Goal: Task Accomplishment & Management: Complete application form

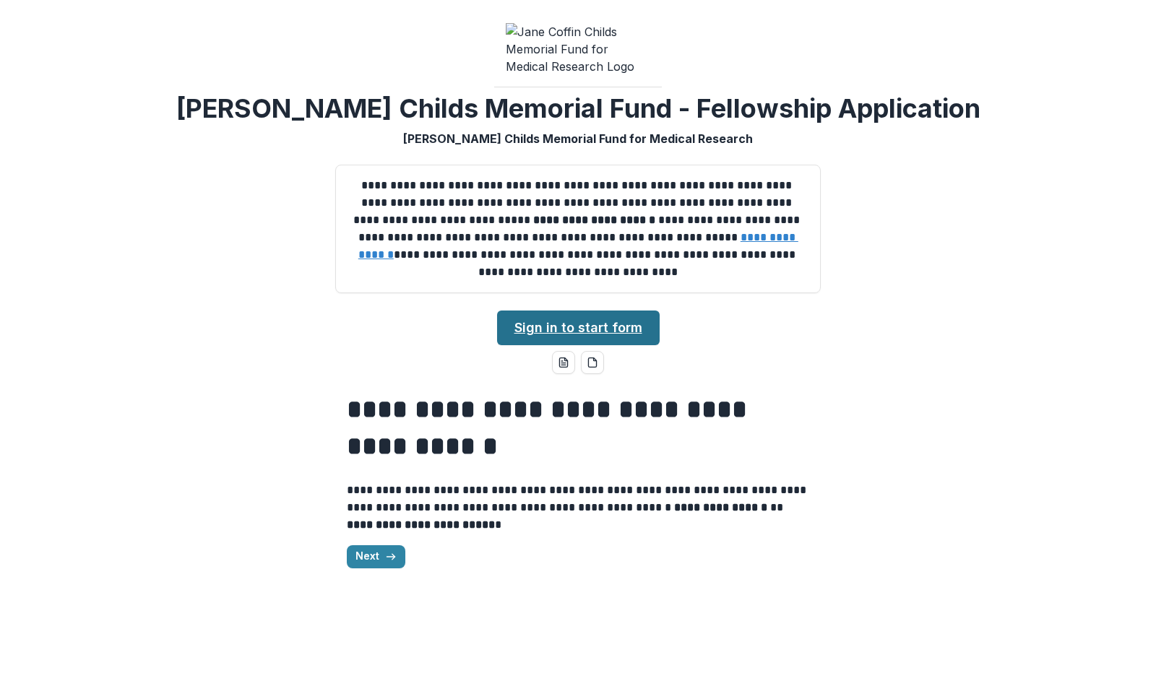
click at [600, 334] on link "Sign in to start form" at bounding box center [578, 328] width 162 height 35
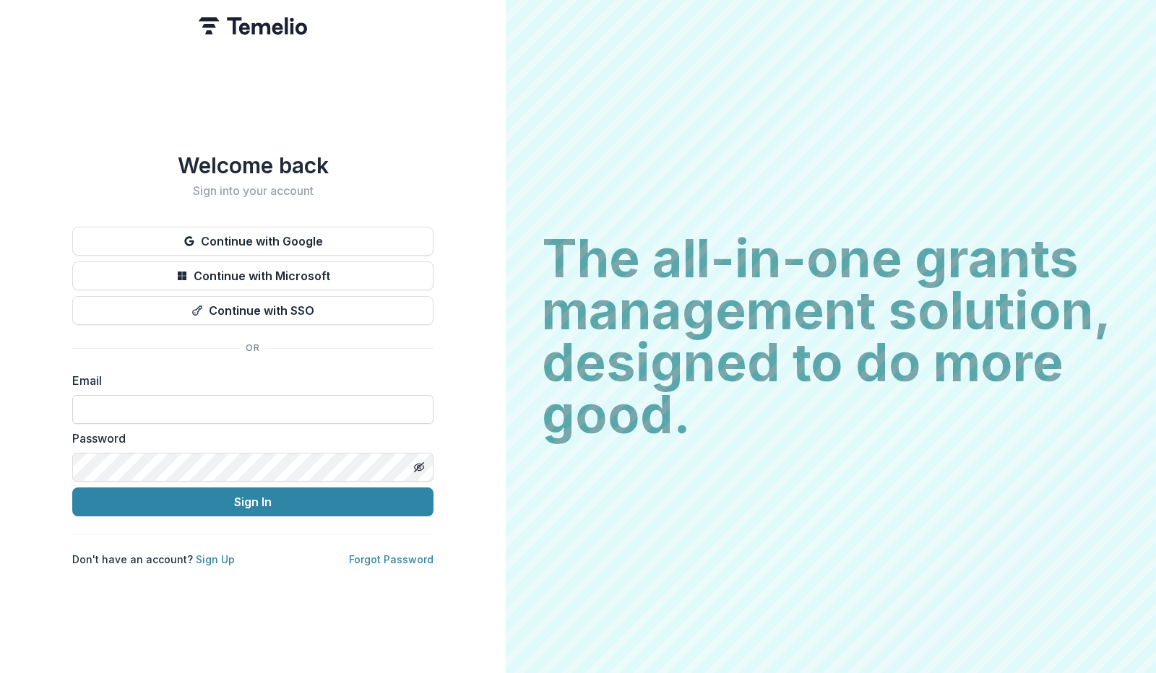
click at [275, 395] on input at bounding box center [252, 409] width 361 height 29
click at [433, 403] on nordpass-icon at bounding box center [433, 409] width 0 height 12
click at [866, 81] on div "The all-in-one grants management solution, designed to do more good. The all-in…" at bounding box center [831, 336] width 650 height 673
click at [324, 407] on input at bounding box center [252, 409] width 361 height 29
paste input "**********"
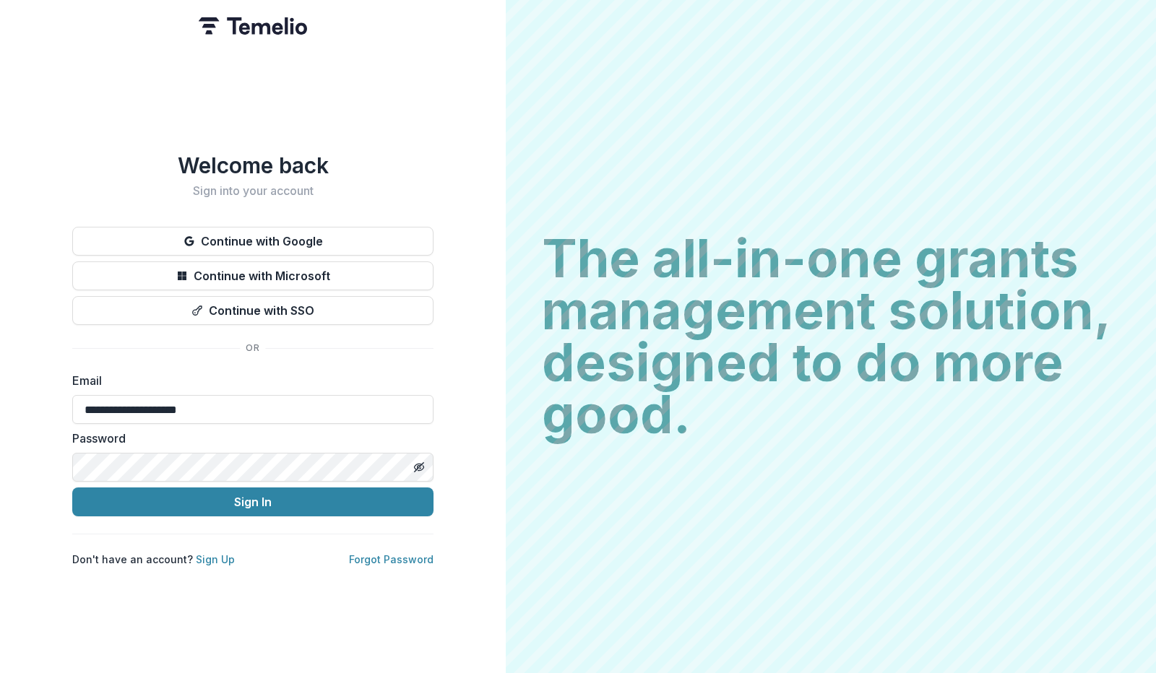
type input "**********"
click at [207, 446] on div "Password" at bounding box center [252, 456] width 361 height 52
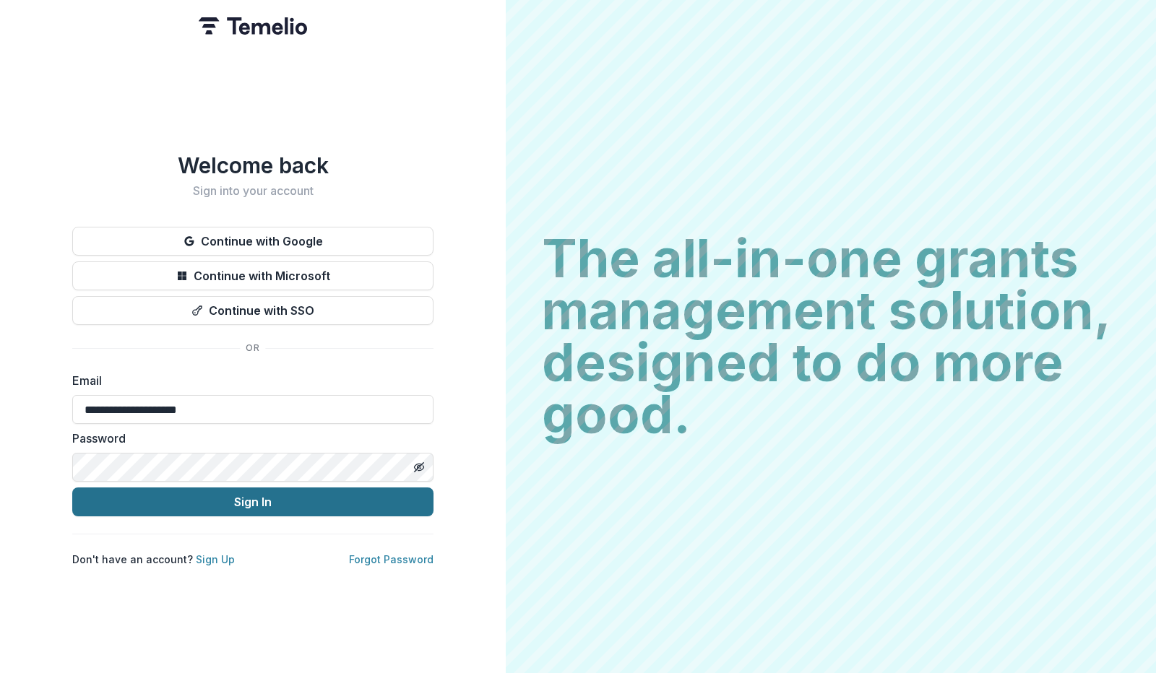
click at [240, 493] on button "Sign In" at bounding box center [252, 501] width 361 height 29
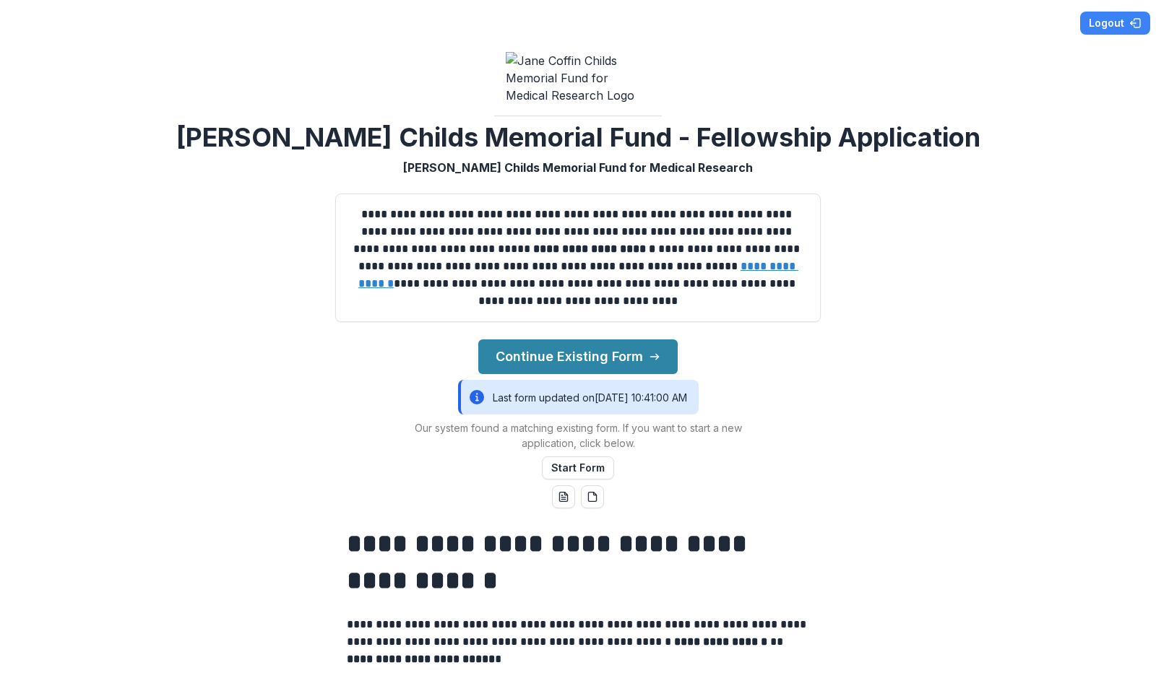
click at [0, 672] on nordpass-portal at bounding box center [0, 673] width 0 height 0
click at [944, 432] on div "**********" at bounding box center [578, 336] width 1156 height 673
click at [630, 355] on button "Continue Existing Form" at bounding box center [577, 356] width 199 height 35
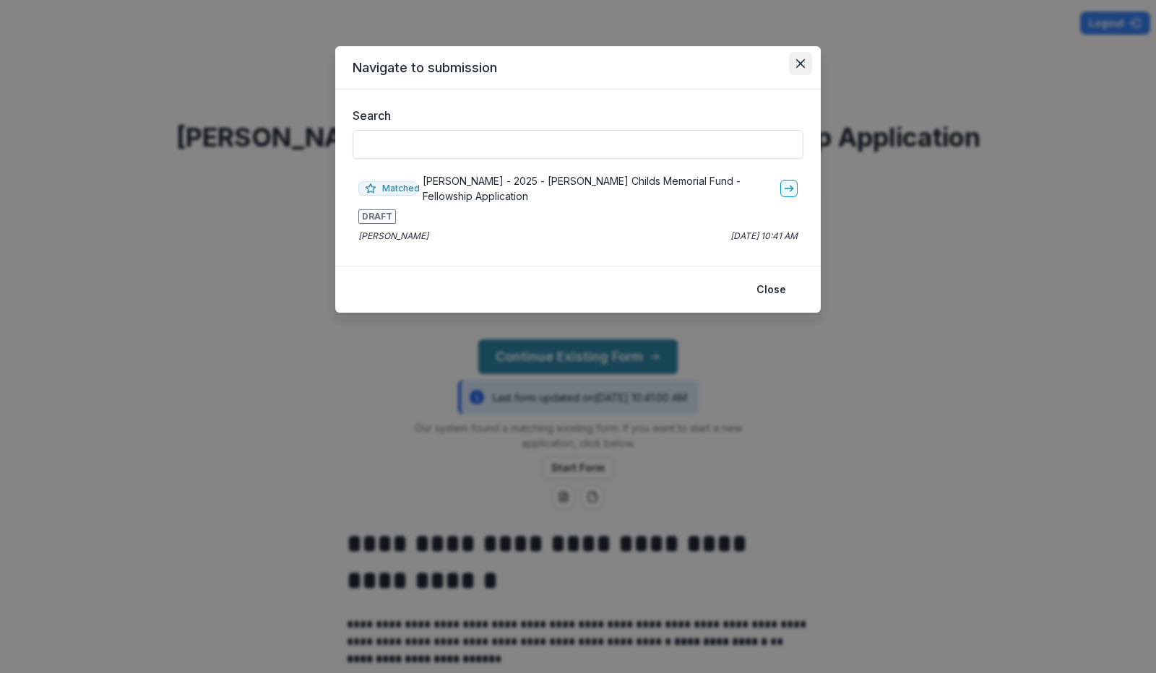
click at [799, 63] on icon "Close" at bounding box center [800, 63] width 9 height 9
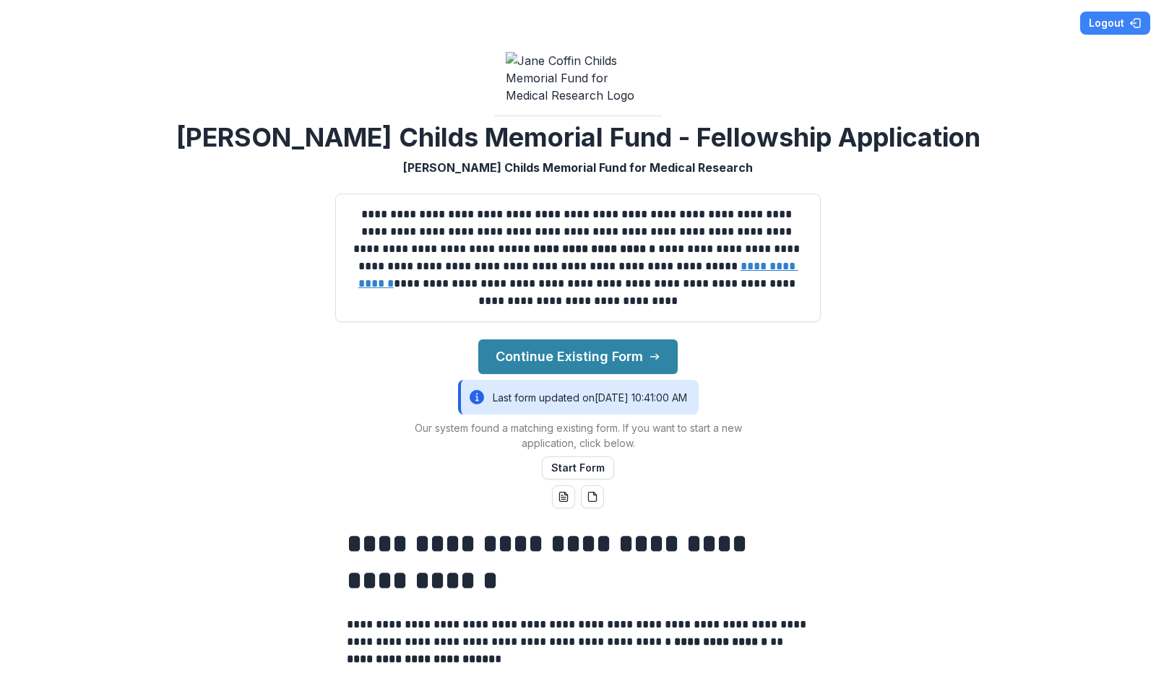
click at [1014, 255] on div "**********" at bounding box center [578, 336] width 1156 height 673
click at [552, 369] on button "Continue Existing Form" at bounding box center [577, 356] width 199 height 35
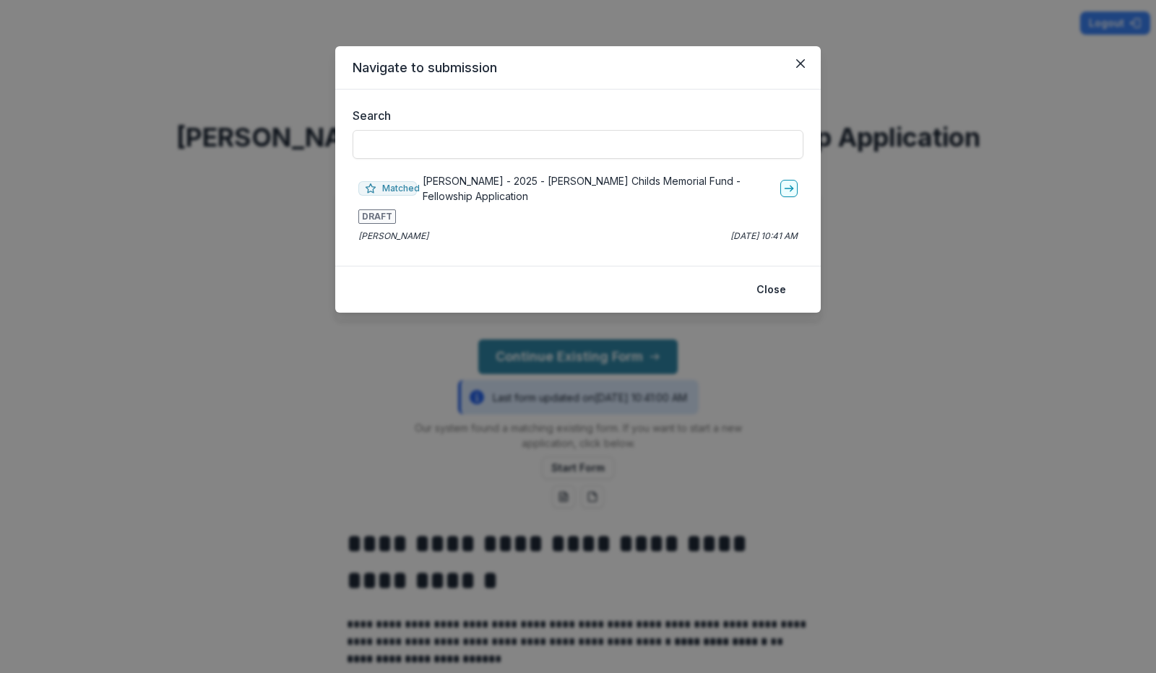
click at [452, 188] on p "[PERSON_NAME] - 2025 - [PERSON_NAME] Childs Memorial Fund - Fellowship Applicat…" at bounding box center [598, 188] width 352 height 30
click at [786, 188] on line "go-to" at bounding box center [788, 188] width 8 height 0
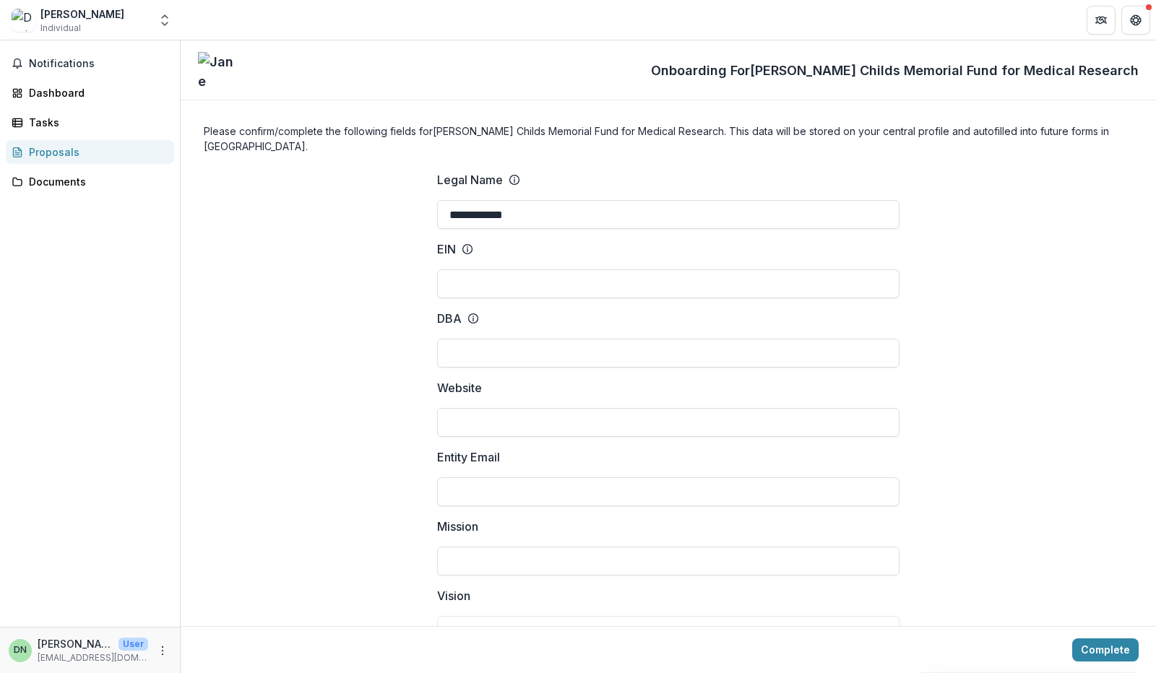
click at [512, 174] on icon at bounding box center [514, 180] width 12 height 12
click at [512, 200] on input "**********" at bounding box center [668, 214] width 462 height 29
drag, startPoint x: 549, startPoint y: 210, endPoint x: 373, endPoint y: 210, distance: 175.5
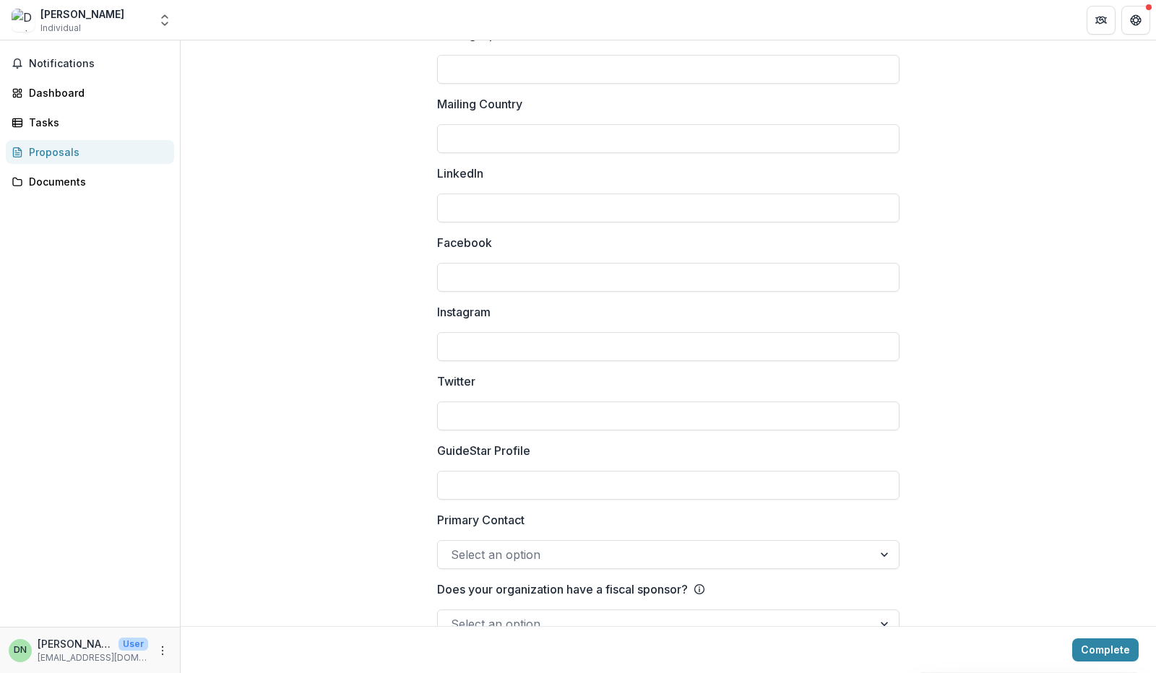
scroll to position [1876, 0]
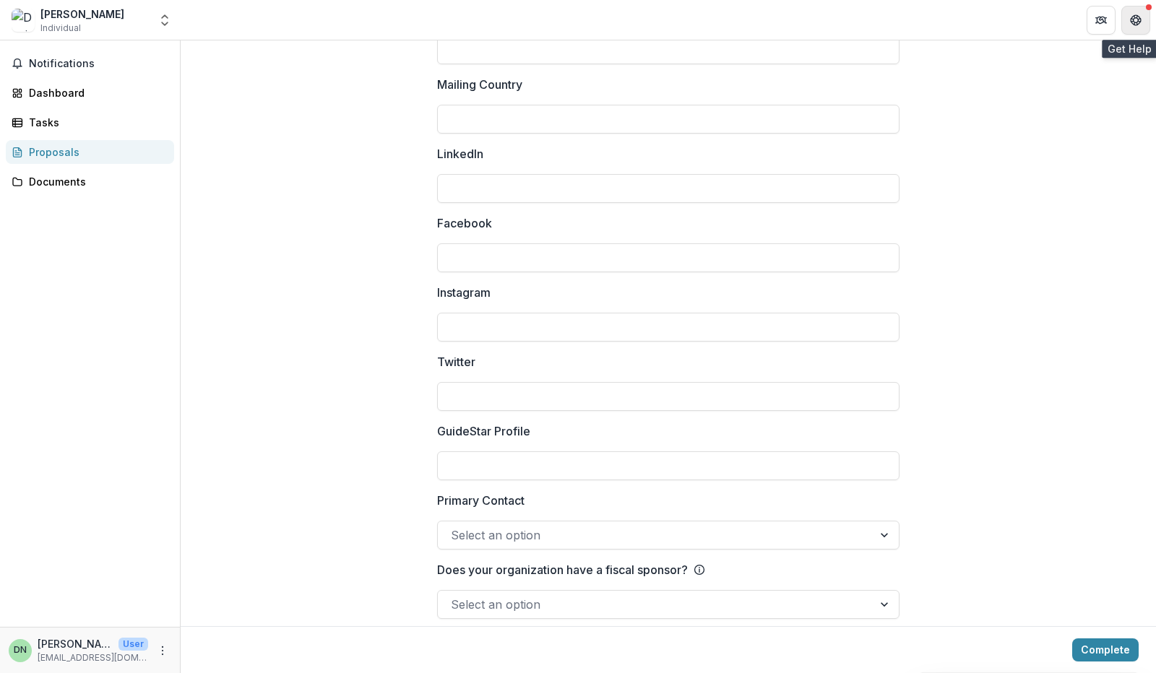
click at [1137, 10] on button "Get Help" at bounding box center [1135, 20] width 29 height 29
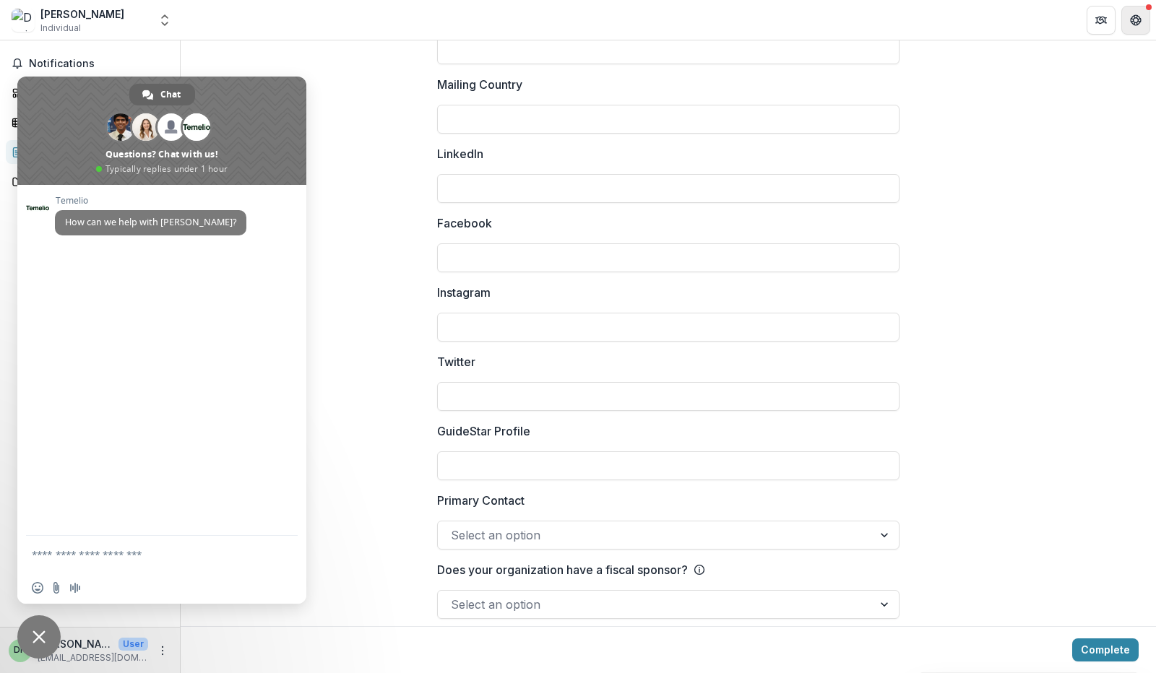
click at [1134, 11] on button "Get Help" at bounding box center [1135, 20] width 29 height 29
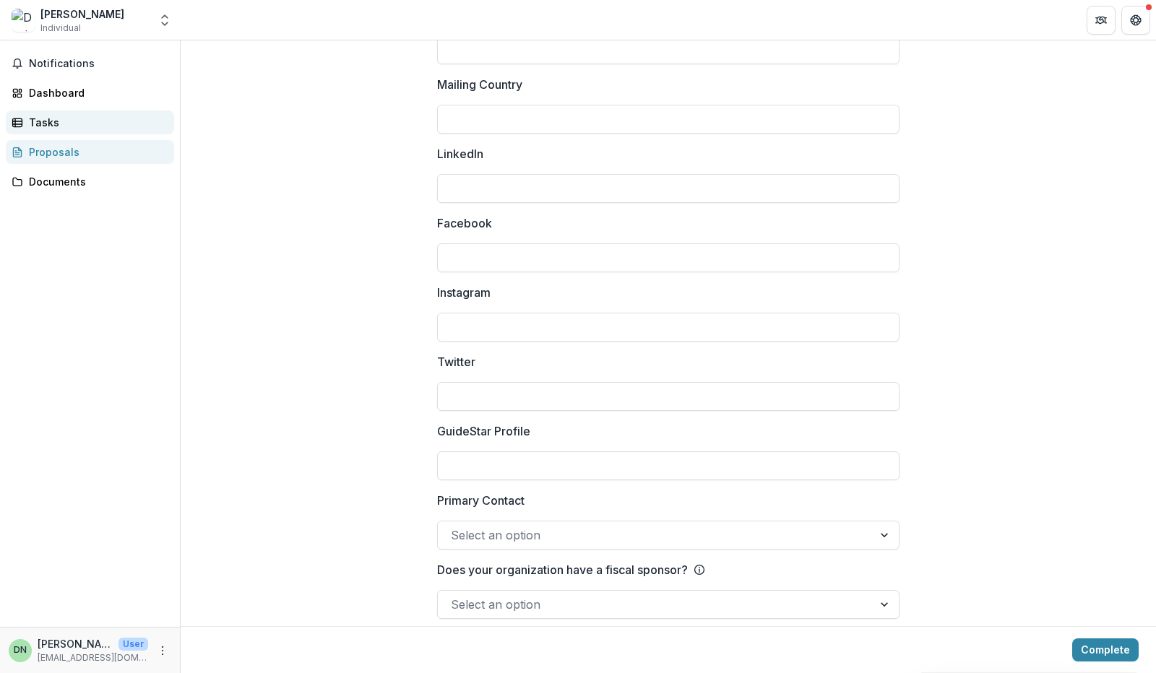
click at [48, 116] on div "Tasks" at bounding box center [96, 122] width 134 height 15
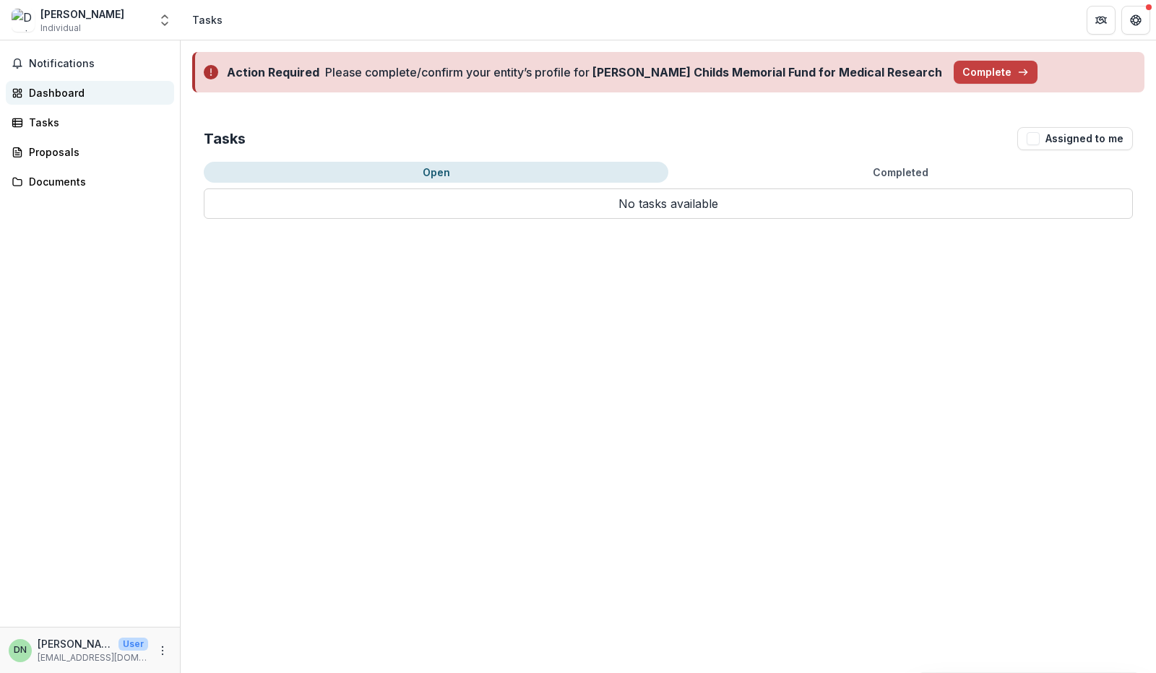
click at [69, 86] on div "Dashboard" at bounding box center [96, 92] width 134 height 15
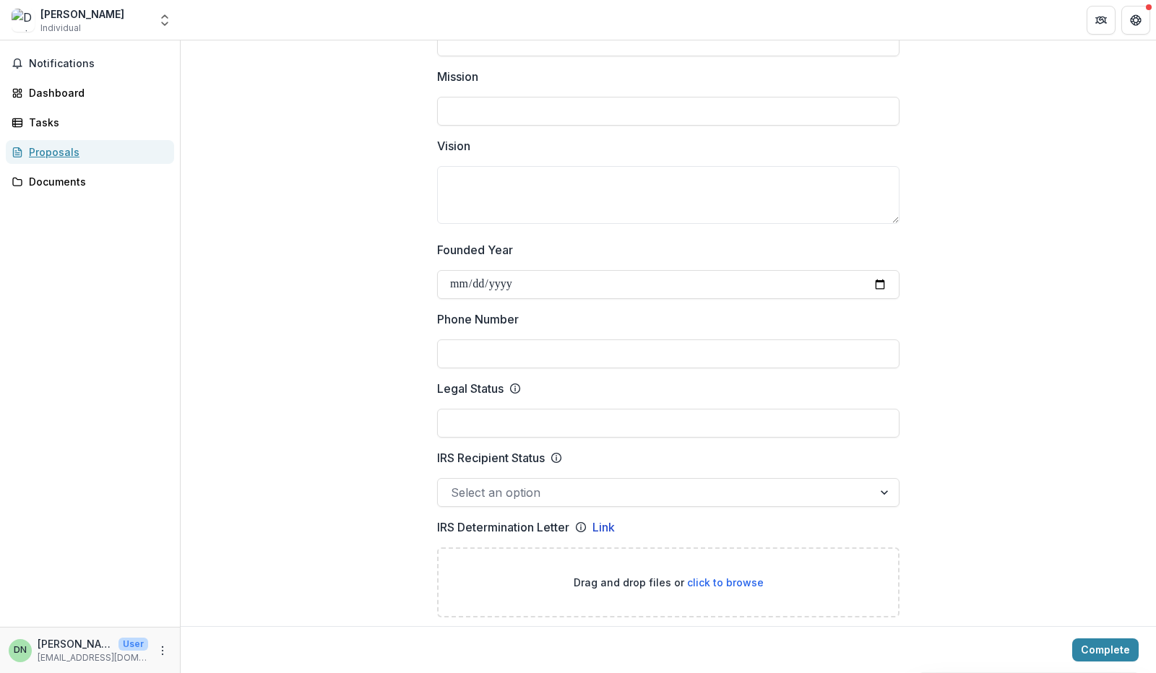
scroll to position [506, 0]
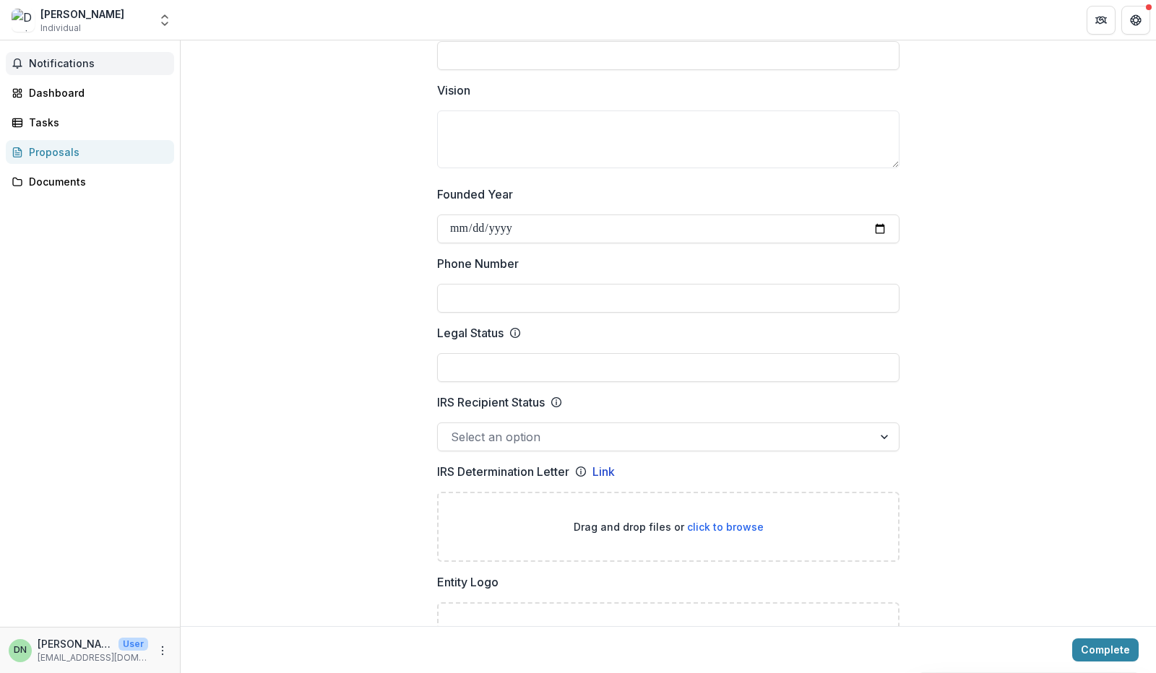
drag, startPoint x: 323, startPoint y: 155, endPoint x: 116, endPoint y: 59, distance: 227.8
click at [33, 11] on img at bounding box center [23, 20] width 23 height 23
click at [17, 17] on img at bounding box center [23, 20] width 23 height 23
click at [77, 23] on span "Individual" at bounding box center [60, 28] width 40 height 13
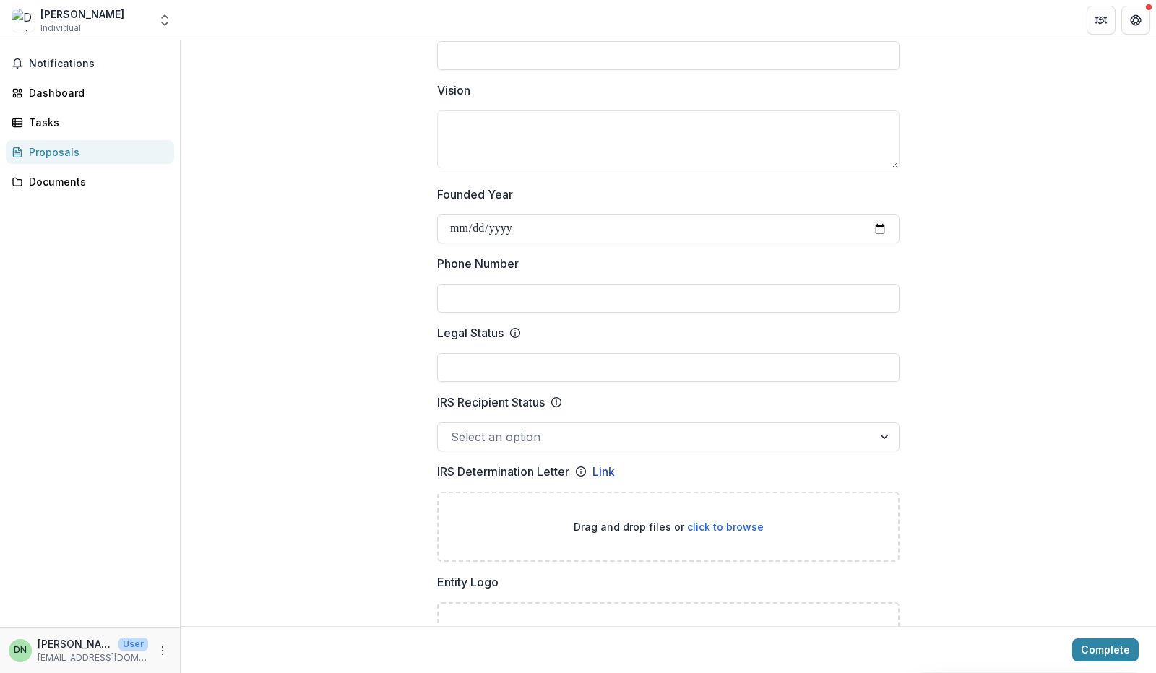
click at [175, 20] on div "[PERSON_NAME] Individual Nonprofits [PERSON_NAME] Team Settings Settings" at bounding box center [90, 23] width 181 height 34
click at [168, 22] on icon "Open entity switcher" at bounding box center [164, 20] width 14 height 14
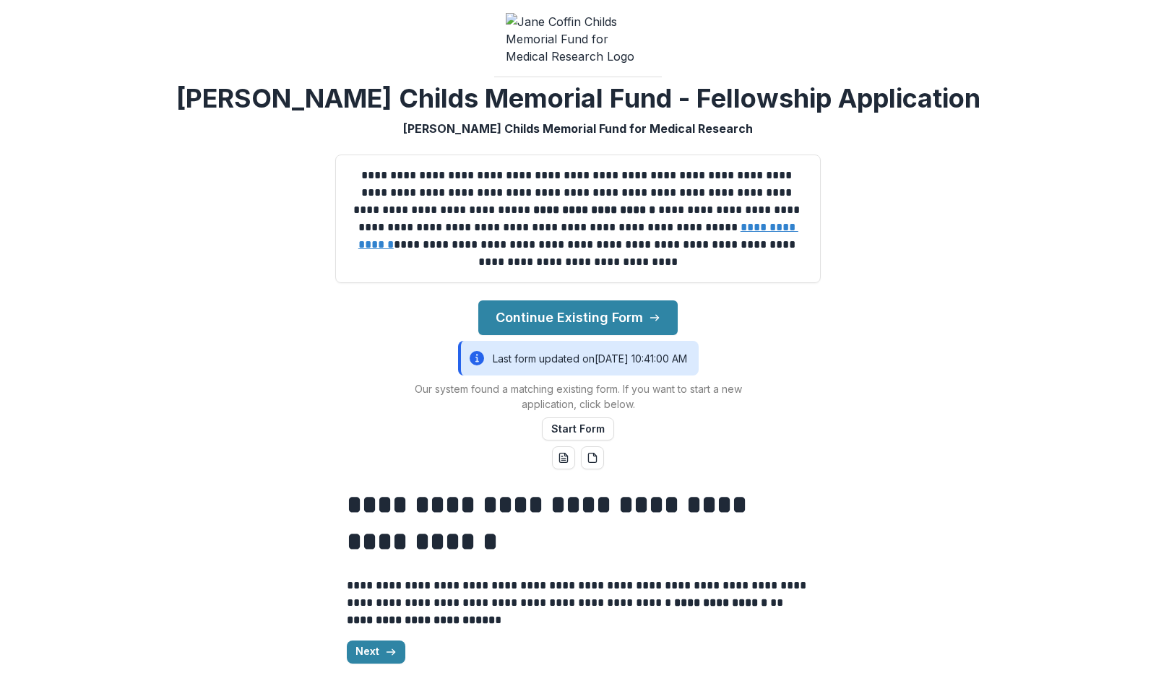
scroll to position [60, 0]
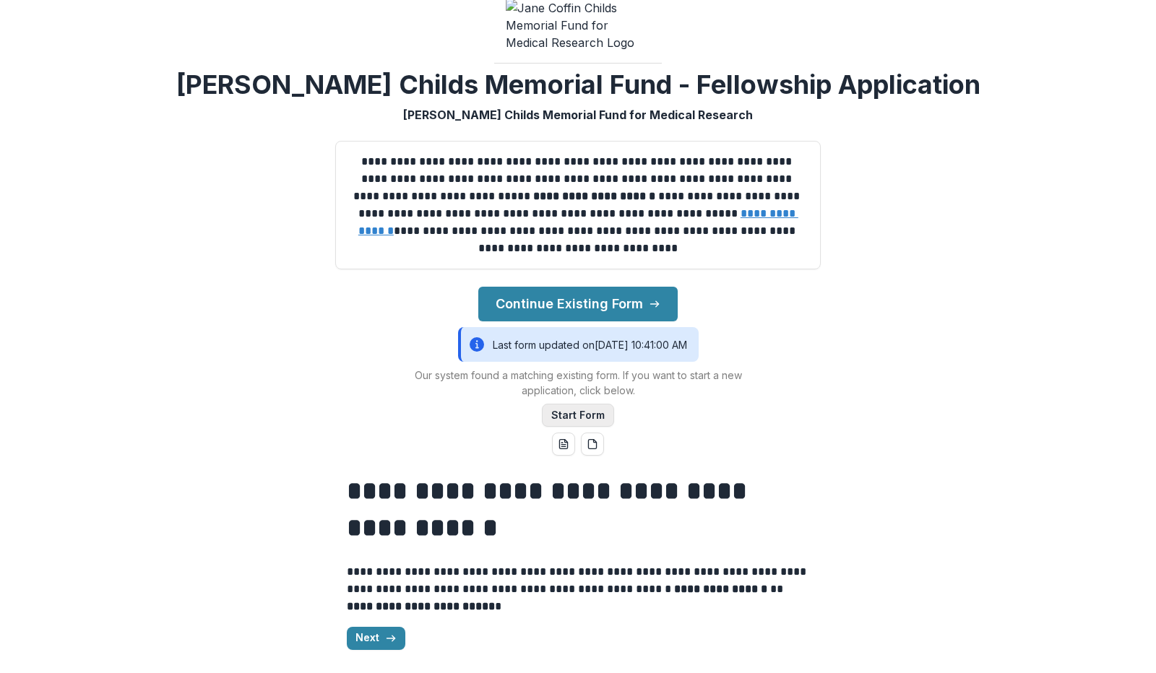
click at [589, 412] on button "Start Form" at bounding box center [578, 415] width 72 height 23
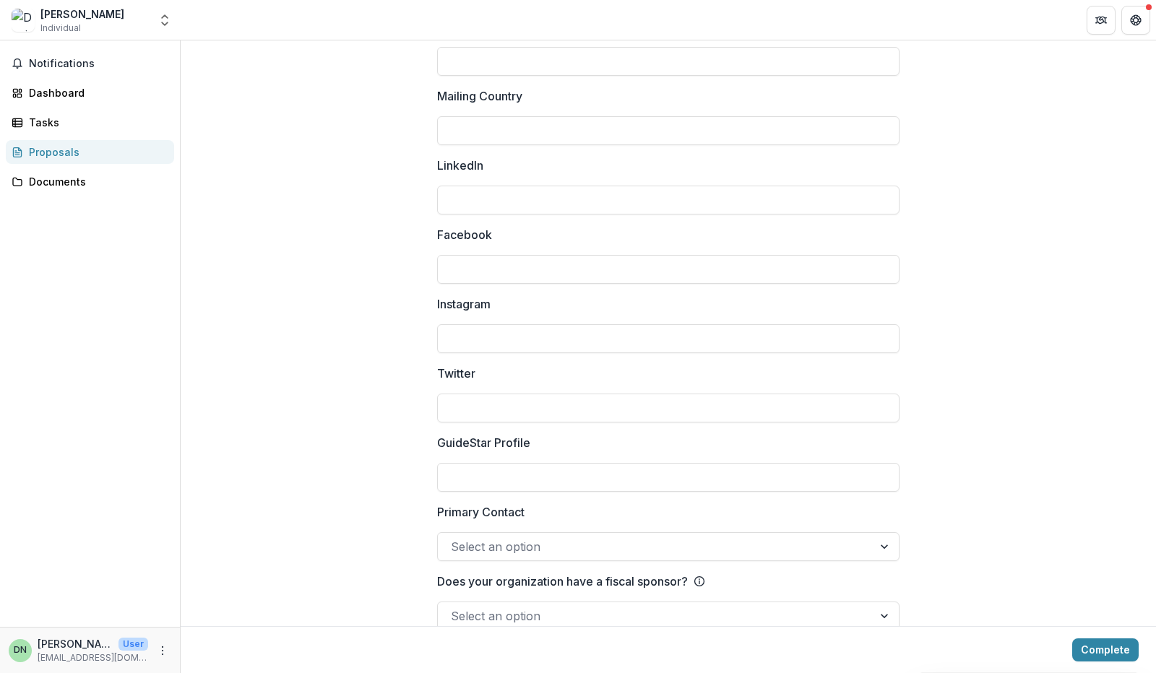
scroll to position [1876, 0]
